Goal: Transaction & Acquisition: Purchase product/service

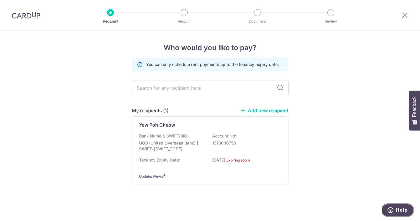
click at [393, 206] on button "Help" at bounding box center [397, 209] width 33 height 13
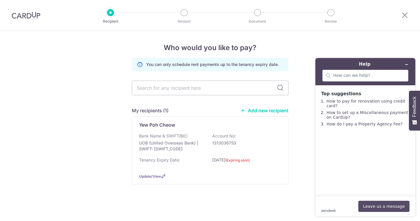
click at [373, 205] on button "Leave us a message" at bounding box center [384, 205] width 51 height 11
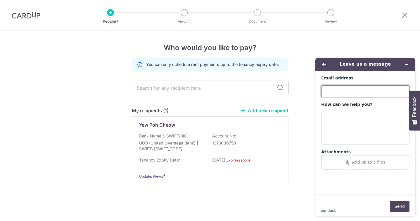
click at [340, 90] on input "Email address" at bounding box center [365, 91] width 88 height 12
type input "[EMAIL_ADDRESS][DOMAIN_NAME]"
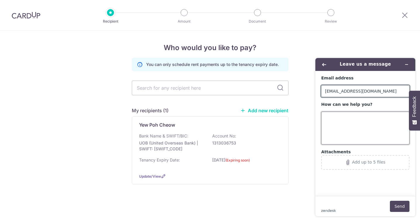
click at [346, 114] on textarea "How can we help you?" at bounding box center [365, 127] width 88 height 33
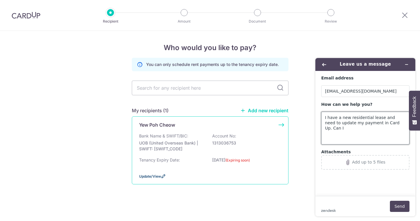
type textarea "I have a new residential lease and need to update my payment in Card Up. Can I"
click at [145, 175] on span "Update/View" at bounding box center [150, 176] width 22 height 4
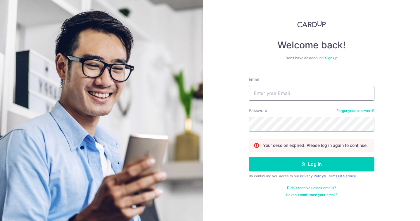
drag, startPoint x: 288, startPoint y: 91, endPoint x: 284, endPoint y: 94, distance: 4.6
click at [288, 91] on input "Email" at bounding box center [312, 93] width 126 height 15
type input "[EMAIL_ADDRESS][DOMAIN_NAME]"
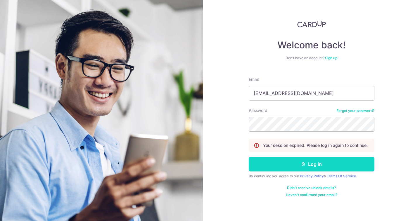
click at [304, 165] on icon "submit" at bounding box center [303, 163] width 5 height 5
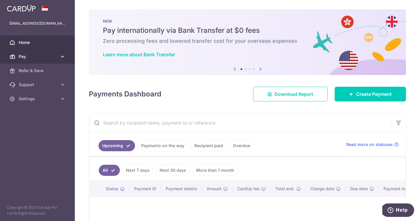
click at [57, 54] on span "Pay" at bounding box center [38, 57] width 39 height 6
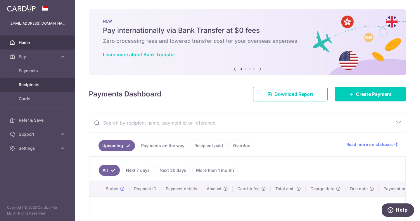
click at [27, 85] on span "Recipients" at bounding box center [38, 85] width 39 height 6
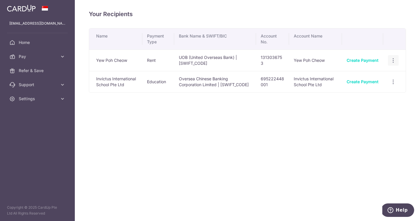
click at [392, 59] on icon "button" at bounding box center [393, 60] width 6 height 6
click at [363, 76] on span "View/Edit" at bounding box center [374, 76] width 40 height 7
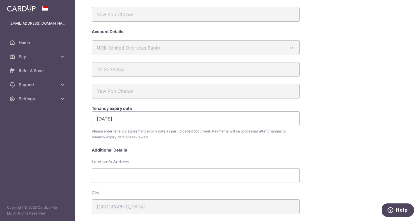
scroll to position [19, 0]
click at [122, 118] on input "[DATE]" at bounding box center [196, 118] width 208 height 15
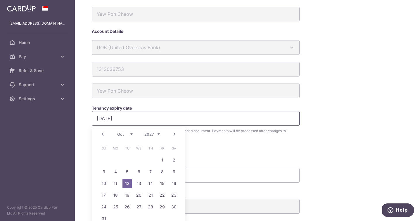
type input "12/10/2027"
click at [82, 143] on div "My recipients Yew Poh Cheow Yew Poh Cheow Account Details UOB (United Overseas …" at bounding box center [247, 110] width 345 height 221
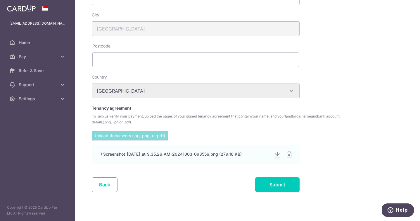
scroll to position [202, 0]
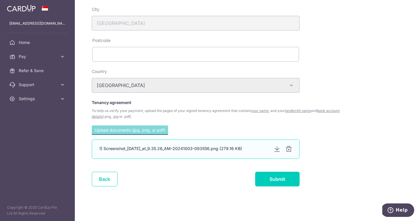
click at [289, 149] on div at bounding box center [288, 148] width 7 height 7
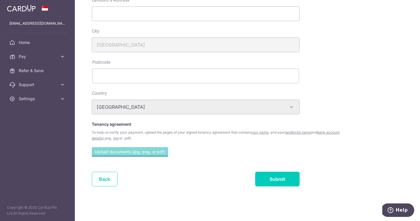
scroll to position [180, 0]
click at [123, 150] on input "file" at bounding box center [130, 151] width 76 height 9
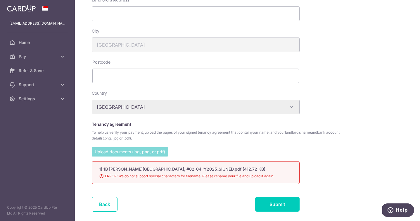
click at [324, 150] on div "Upload documents (jpg, png, or pdf) 1) 1B Ridley Park, #02-04 'Y2025_SIGNED.pdf…" at bounding box center [217, 169] width 257 height 44
click at [81, 155] on div "My recipients Yew Poh Cheow Yew Poh Cheow Account Details UOB (United Overseas …" at bounding box center [247, 110] width 345 height 221
click at [96, 171] on div "1) 1B Ridley Park, #02-04 'Y2025_SIGNED.pdf (412.72 KB) 98% ERROR: We do not su…" at bounding box center [196, 172] width 208 height 23
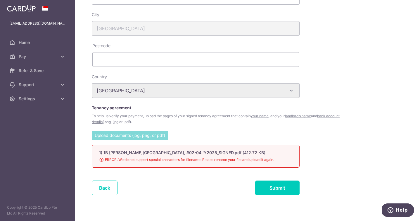
scroll to position [205, 0]
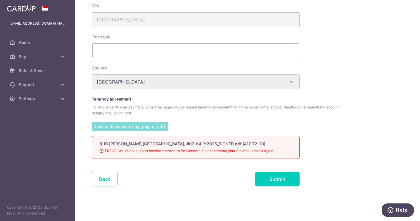
click at [131, 128] on input "file" at bounding box center [130, 126] width 76 height 9
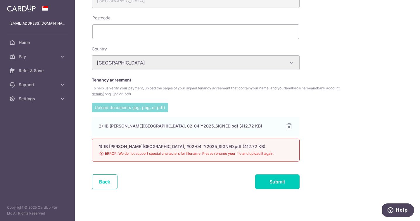
scroll to position [227, 0]
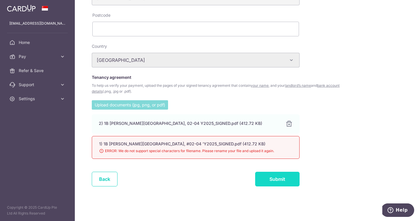
click at [273, 176] on input "Submit" at bounding box center [277, 178] width 44 height 15
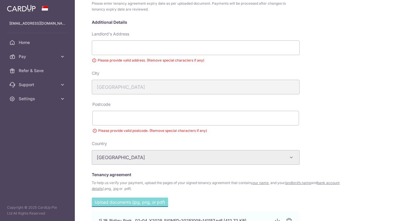
scroll to position [140, 0]
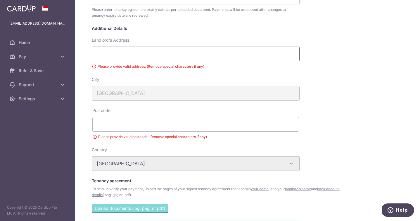
click at [124, 53] on input "Landlord's Address" at bounding box center [196, 54] width 208 height 15
paste input "25 King’s Road, Singapore 268076"
click at [82, 70] on div "My recipients Yew Poh Cheow Yew Poh Cheow Account Details UOB (United Overseas …" at bounding box center [247, 110] width 345 height 221
click at [135, 76] on div "City Singapore" at bounding box center [196, 88] width 208 height 24
click at [184, 52] on input "25 King’s Road, Singapore 268076" at bounding box center [196, 54] width 208 height 15
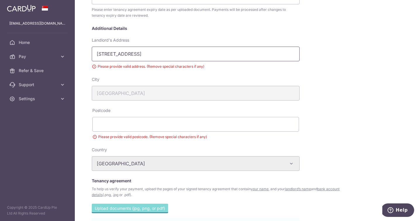
click at [116, 54] on input "25 King’s Road, Singapore 268076" at bounding box center [196, 54] width 208 height 15
click at [141, 75] on div "Landlord's Address 25 Kings Road, Singapore 268076 Please provide valid address…" at bounding box center [196, 56] width 214 height 39
click at [106, 92] on div "City Singapore" at bounding box center [196, 88] width 208 height 24
click at [171, 54] on input "25 Kings Road, Singapore 268076" at bounding box center [196, 54] width 208 height 15
click at [130, 55] on input "25 Kings Road, Singapore 268076" at bounding box center [196, 54] width 208 height 15
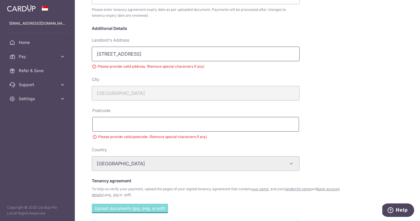
type input "25 Kings Road Singapore 268076"
click at [101, 118] on input "text" at bounding box center [195, 124] width 207 height 15
type input "268076"
drag, startPoint x: 178, startPoint y: 55, endPoint x: 154, endPoint y: 54, distance: 23.7
click at [154, 54] on input "25 Kings Road Singapore 268076" at bounding box center [196, 54] width 208 height 15
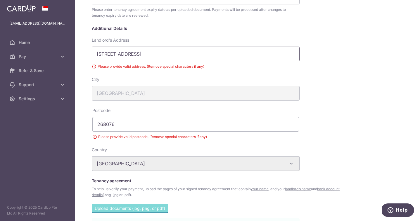
type input "25 Kings Road Singapore"
click at [172, 69] on div "Please provide valid address. (Remove special characters if any)" at bounding box center [196, 66] width 208 height 6
click at [170, 75] on div "Landlord's Address 25 Kings Road Singapore Please provide valid address. (Remov…" at bounding box center [196, 56] width 214 height 39
click at [77, 71] on div "My recipients Yew Poh Cheow Yew Poh Cheow Account Details UOB (United Overseas …" at bounding box center [247, 110] width 345 height 221
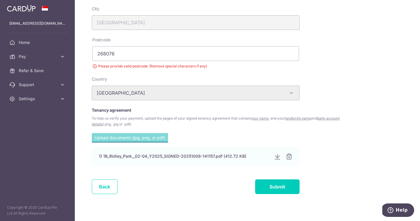
scroll to position [218, 0]
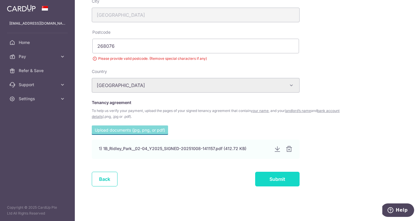
click at [273, 183] on input "Submit" at bounding box center [277, 178] width 44 height 15
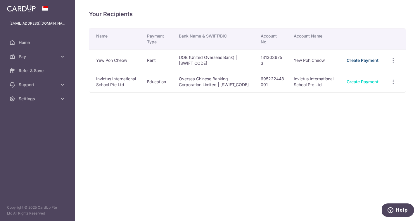
click at [358, 60] on link "Create Payment" at bounding box center [363, 60] width 32 height 5
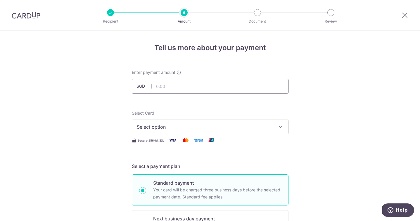
click at [176, 82] on input "text" at bounding box center [210, 86] width 157 height 15
type input "6,900.00"
click at [167, 125] on span "Select option" at bounding box center [205, 126] width 136 height 7
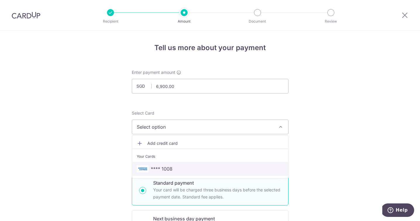
click at [182, 167] on span "**** 1008" at bounding box center [210, 168] width 147 height 7
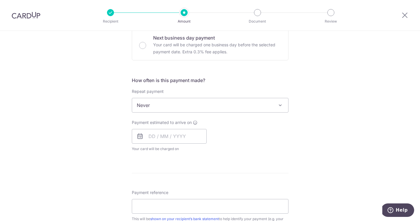
scroll to position [189, 0]
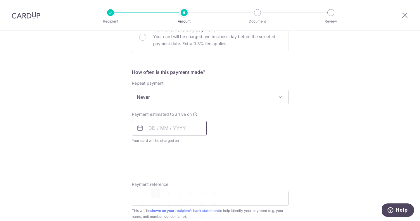
click at [160, 127] on input "text" at bounding box center [169, 128] width 75 height 15
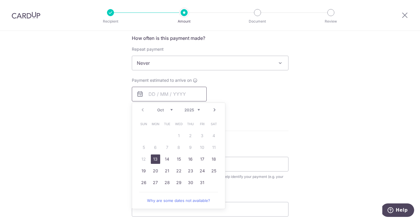
scroll to position [229, 0]
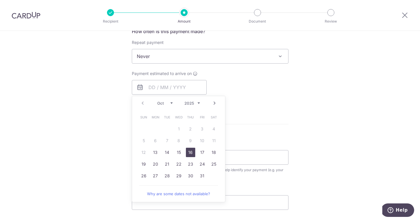
click at [190, 151] on link "16" at bounding box center [190, 151] width 9 height 9
type input "16/10/2025"
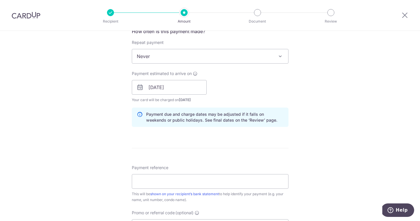
click at [108, 131] on div "Tell us more about your payment Enter payment amount SGD 6,900.00 6900.00 Selec…" at bounding box center [210, 77] width 420 height 553
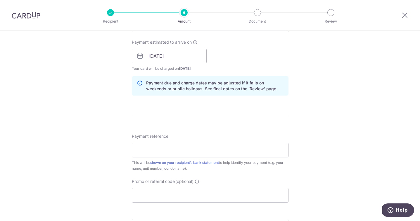
scroll to position [263, 0]
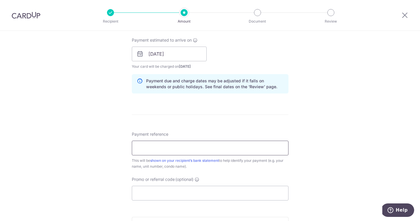
click at [140, 143] on input "Payment reference" at bounding box center [210, 147] width 157 height 15
type input "Stapleton 1B Ridley Park"
click at [100, 125] on div "Tell us more about your payment Enter payment amount SGD 6,900.00 6900.00 Selec…" at bounding box center [210, 44] width 420 height 553
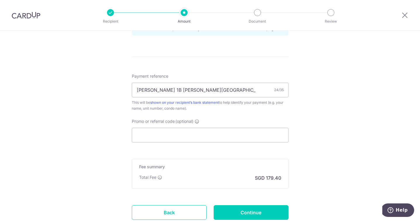
scroll to position [363, 0]
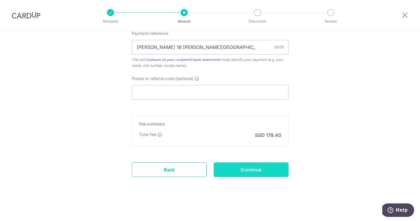
click at [228, 164] on input "Continue" at bounding box center [251, 169] width 75 height 15
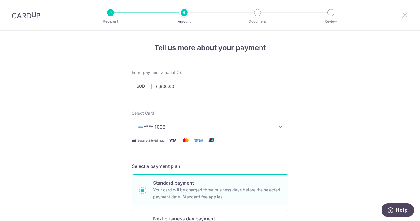
click at [404, 14] on icon at bounding box center [405, 14] width 7 height 7
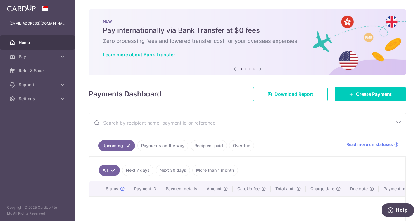
click at [82, 51] on div "× Pause Schedule Pause all future payments in this series Pause just this one p…" at bounding box center [247, 110] width 345 height 221
click at [39, 56] on span "Pay" at bounding box center [38, 57] width 39 height 6
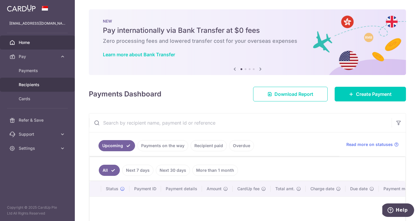
click at [30, 82] on span "Recipients" at bounding box center [38, 85] width 39 height 6
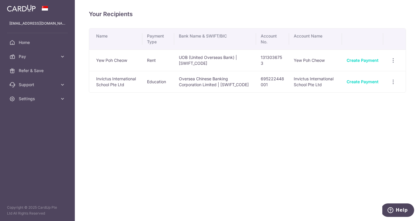
click at [240, 134] on div "Your Recipients Name Payment Type Bank Name & SWIFT/BIC Account No. Account Nam…" at bounding box center [247, 110] width 345 height 221
click at [225, 56] on td "UOB (United Overseas Bank) | [SWIFT_CODE]" at bounding box center [215, 59] width 82 height 21
click at [248, 60] on td "UOB (United Overseas Bank) | [SWIFT_CODE]" at bounding box center [215, 59] width 82 height 21
click at [393, 61] on icon "button" at bounding box center [393, 60] width 6 height 6
click at [365, 75] on span "View/Edit" at bounding box center [374, 76] width 40 height 7
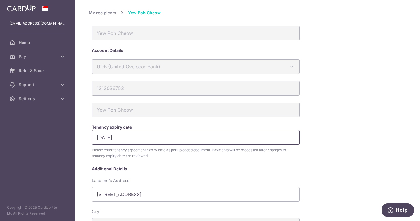
click at [121, 137] on input "[DATE]" at bounding box center [196, 137] width 208 height 15
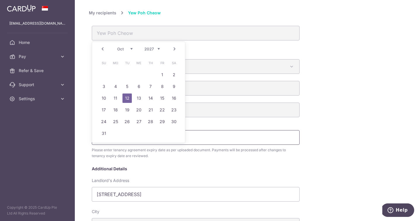
type input "[DATE]"
click at [127, 97] on link "12" at bounding box center [127, 97] width 9 height 9
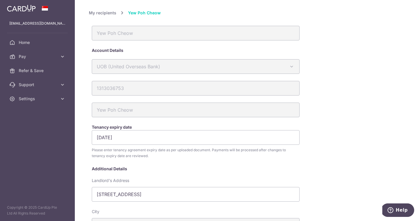
click at [83, 119] on div "My recipients Yew Poh Cheow Yew Poh Cheow Account Details UOB (United Overseas …" at bounding box center [247, 110] width 345 height 221
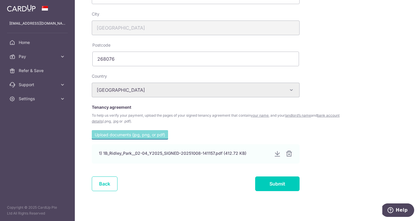
scroll to position [202, 0]
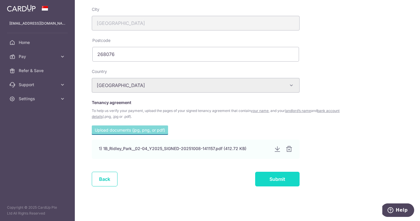
click at [273, 178] on input "Submit" at bounding box center [277, 178] width 44 height 15
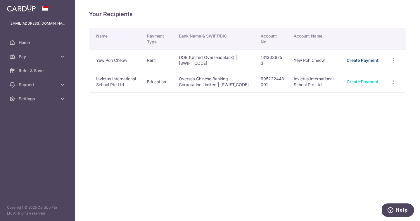
click at [352, 60] on link "Create Payment" at bounding box center [363, 60] width 32 height 5
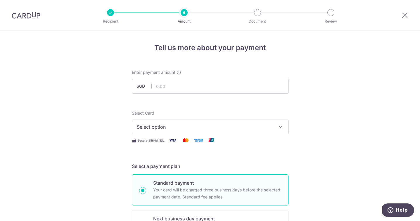
scroll to position [2, 0]
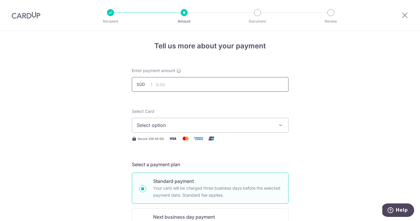
click at [159, 86] on input "text" at bounding box center [210, 84] width 157 height 15
type input "6,900.00"
click at [163, 121] on button "Select option" at bounding box center [210, 125] width 157 height 15
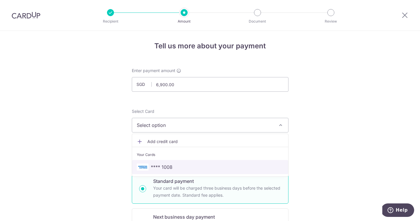
click at [166, 166] on span "**** 1008" at bounding box center [162, 166] width 22 height 7
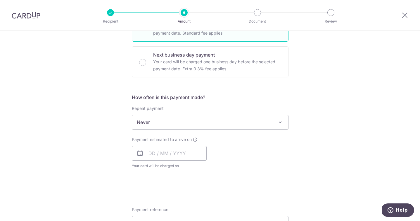
scroll to position [170, 0]
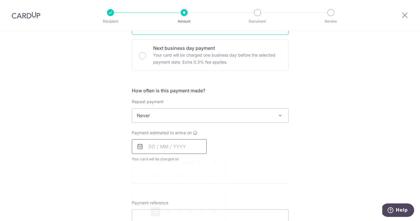
click at [166, 146] on input "text" at bounding box center [169, 146] width 75 height 15
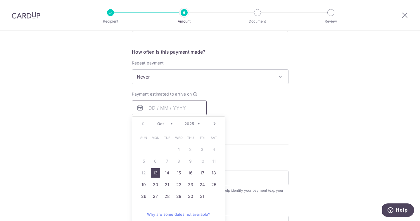
scroll to position [215, 0]
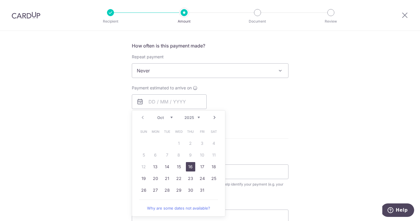
click at [189, 166] on link "16" at bounding box center [190, 166] width 9 height 9
type input "[DATE]"
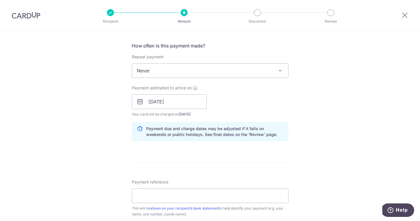
click at [123, 149] on div "Tell us more about your payment Enter payment amount SGD 6,900.00 6900.00 Selec…" at bounding box center [210, 92] width 420 height 553
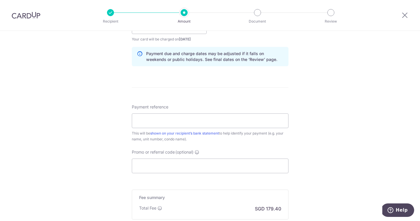
scroll to position [290, 0]
click at [145, 120] on input "Payment reference" at bounding box center [210, 120] width 157 height 15
type input "[PERSON_NAME] 1B [PERSON_NAME][GEOGRAPHIC_DATA]"
click at [103, 141] on div "Tell us more about your payment Enter payment amount SGD 6,900.00 6900.00 Selec…" at bounding box center [210, 16] width 420 height 553
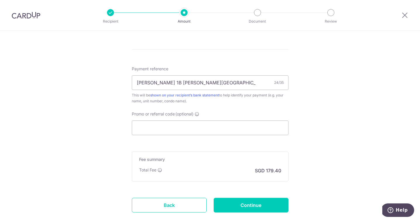
scroll to position [363, 0]
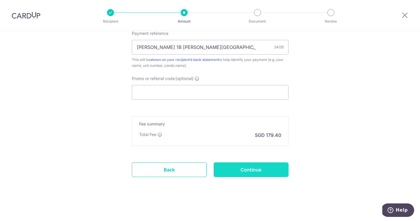
click at [228, 167] on input "Continue" at bounding box center [251, 169] width 75 height 15
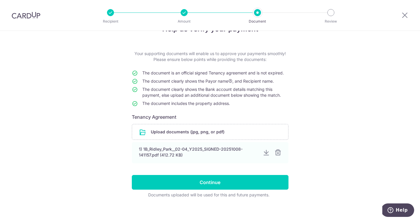
scroll to position [23, 0]
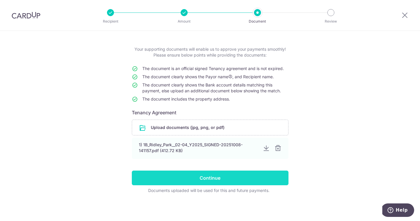
click at [204, 177] on input "Continue" at bounding box center [210, 177] width 157 height 15
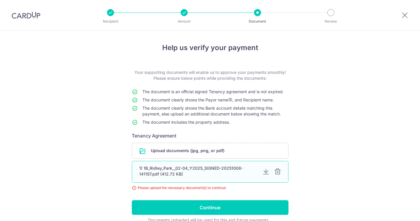
scroll to position [6, 0]
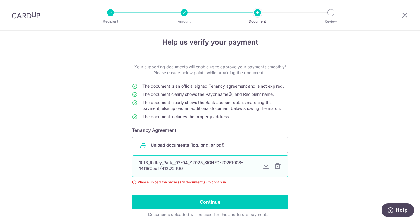
click at [198, 166] on div "1) 1B_Ridley_Park__02-04_Y2025_SIGNED-20251008-141157.pdf (412.72 KB)" at bounding box center [198, 165] width 119 height 12
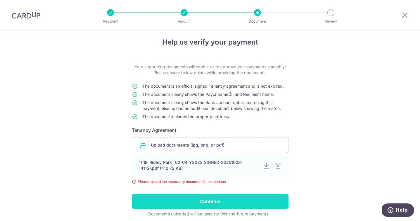
click at [205, 200] on input "Continue" at bounding box center [210, 201] width 157 height 15
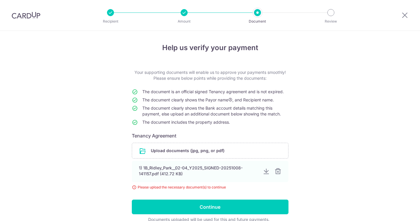
scroll to position [6, 0]
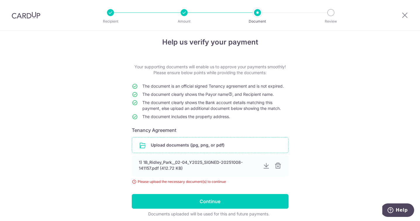
click at [217, 144] on input "file" at bounding box center [210, 144] width 156 height 15
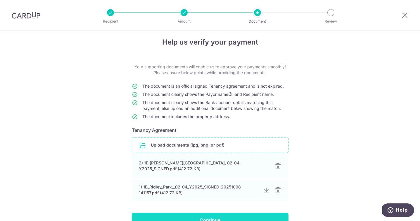
click at [211, 215] on input "Continue" at bounding box center [210, 219] width 157 height 15
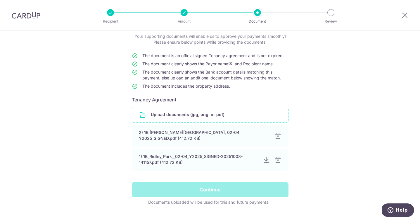
scroll to position [37, 0]
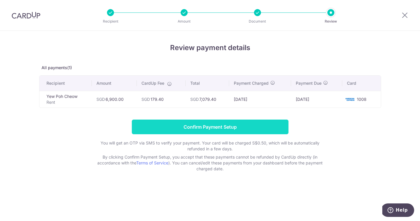
click at [211, 125] on input "Confirm Payment Setup" at bounding box center [210, 126] width 157 height 15
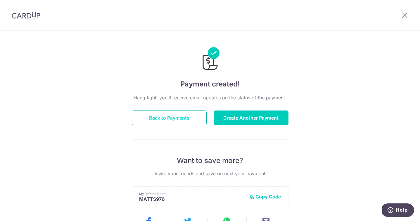
click at [159, 112] on button "Back to Payments" at bounding box center [169, 117] width 75 height 15
